Goal: Find contact information: Find contact information

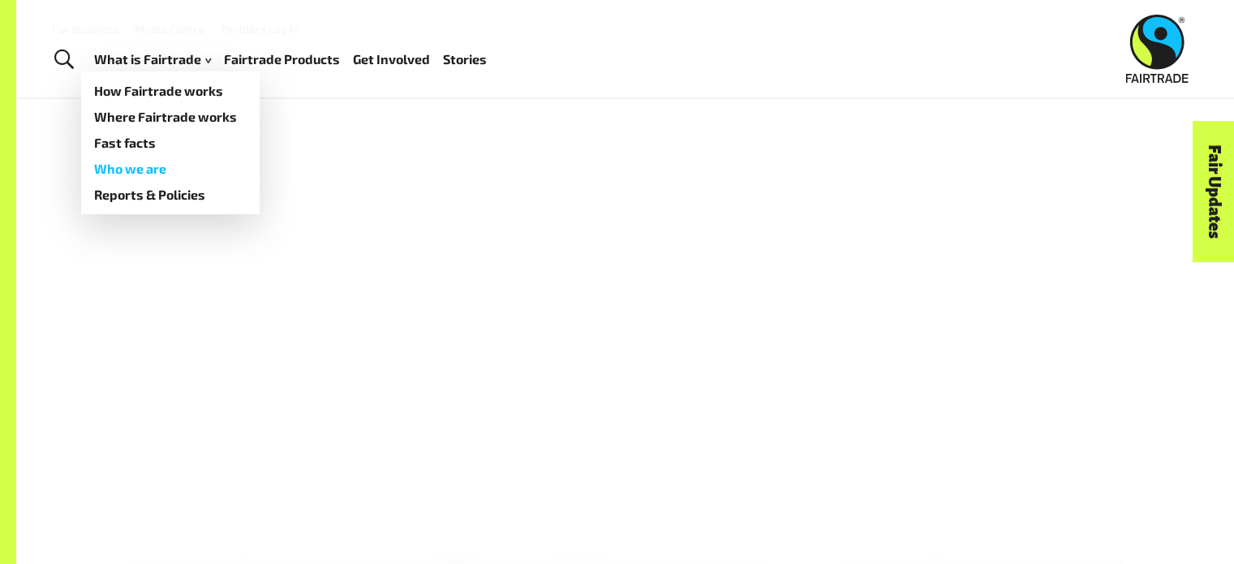
click at [156, 166] on link "Who we are" at bounding box center [170, 169] width 179 height 26
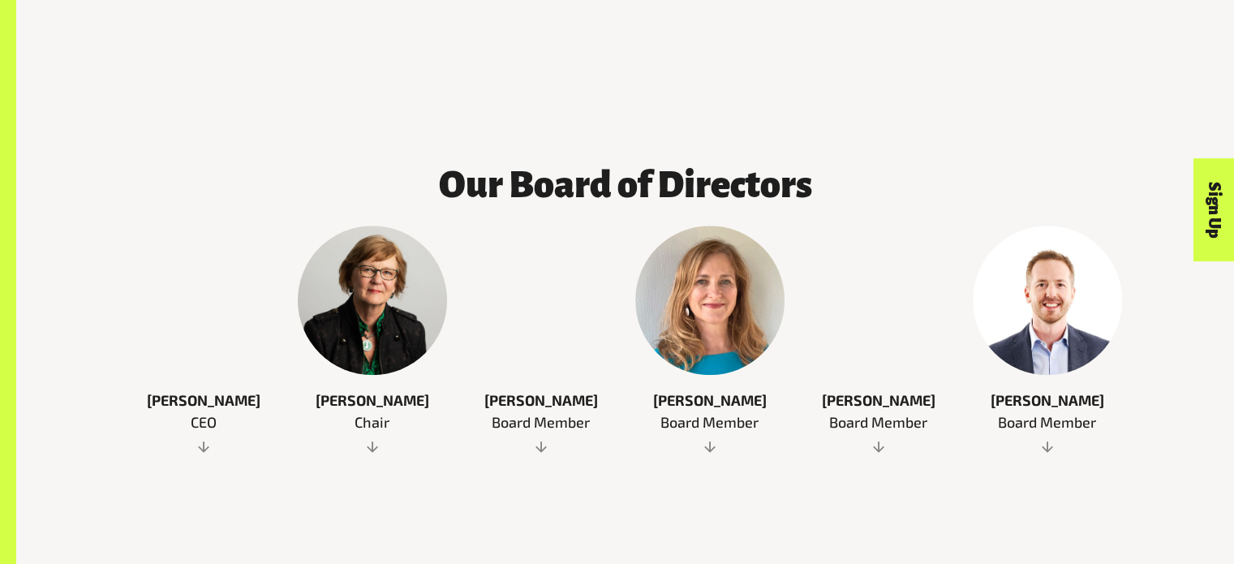
scroll to position [893, 0]
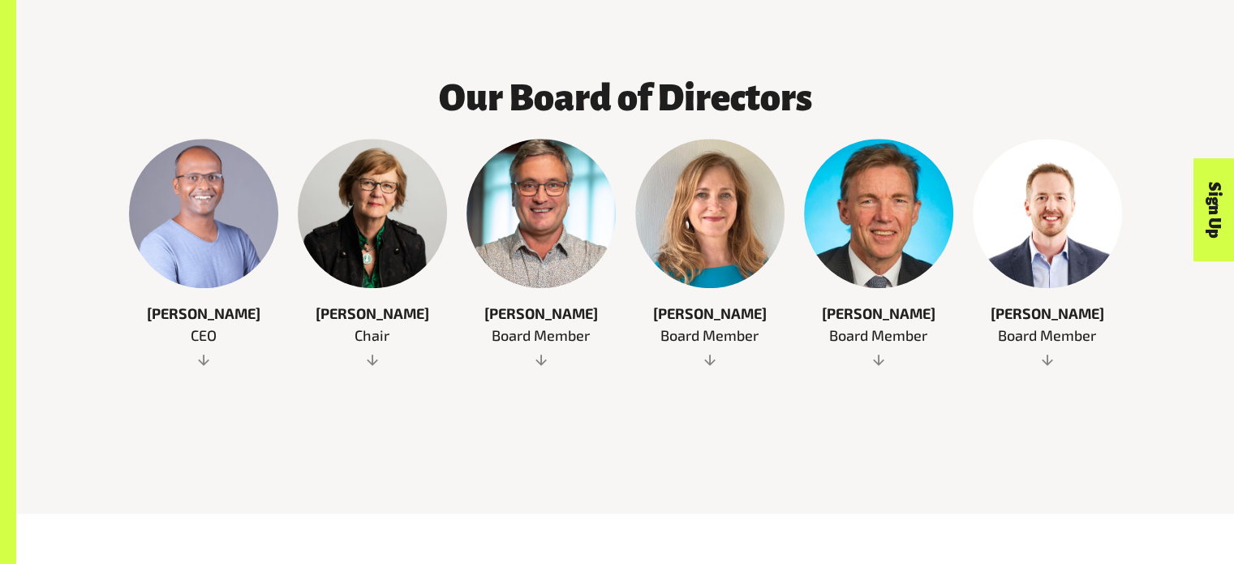
click at [202, 351] on span at bounding box center [203, 359] width 149 height 16
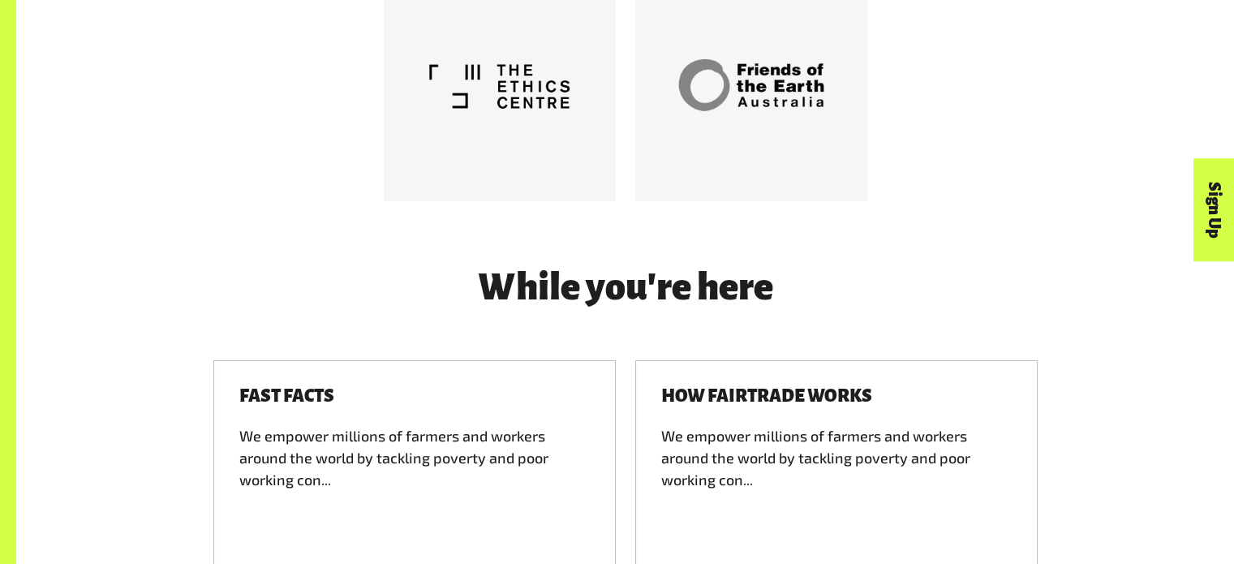
scroll to position [5972, 0]
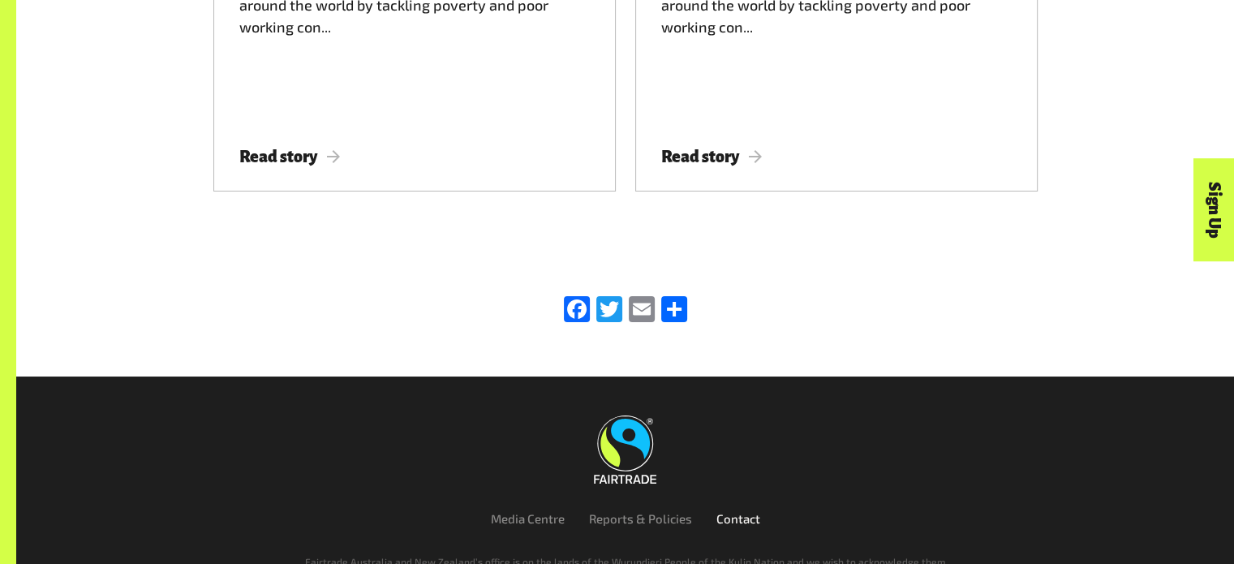
click at [729, 511] on link "Contact" at bounding box center [739, 518] width 44 height 15
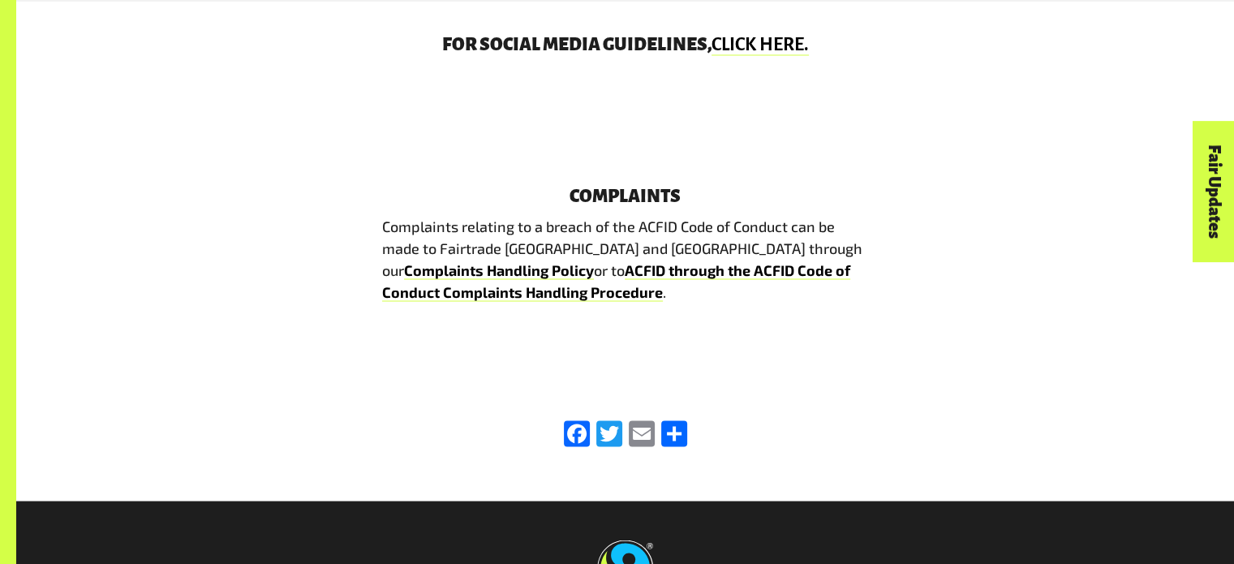
scroll to position [3132, 0]
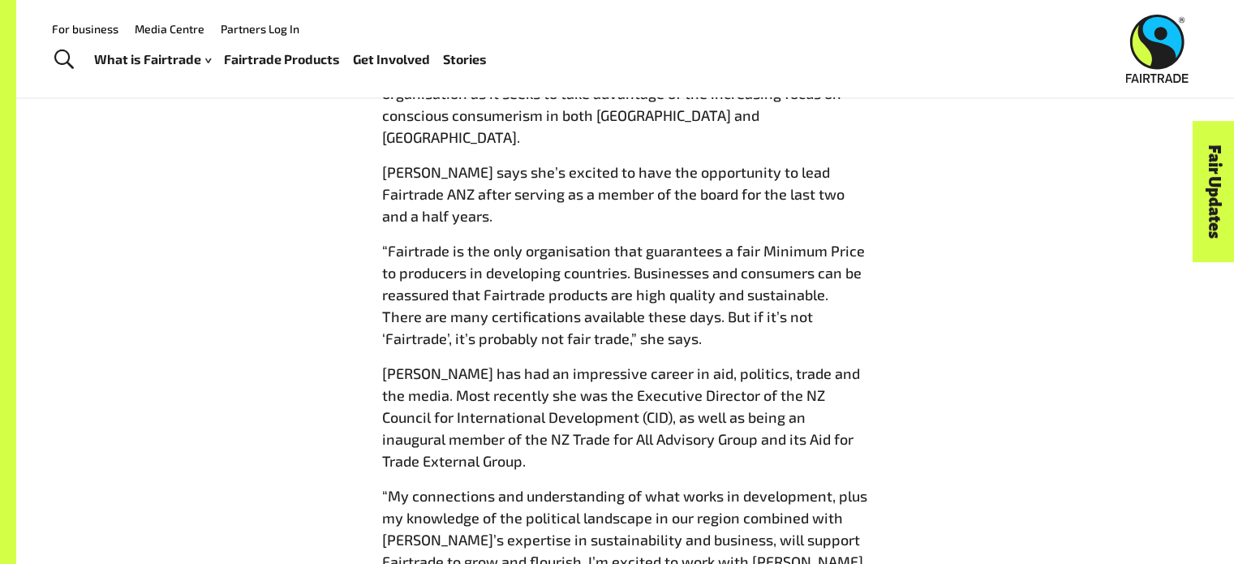
scroll to position [1542, 0]
